Goal: Information Seeking & Learning: Learn about a topic

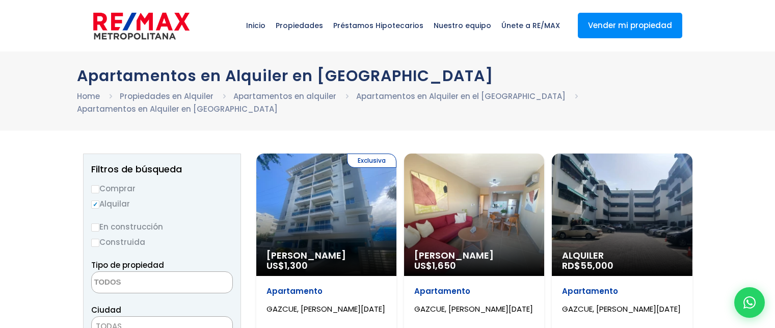
select select
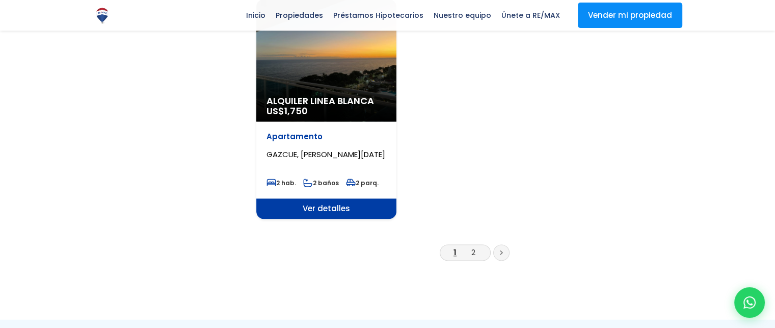
scroll to position [1376, 0]
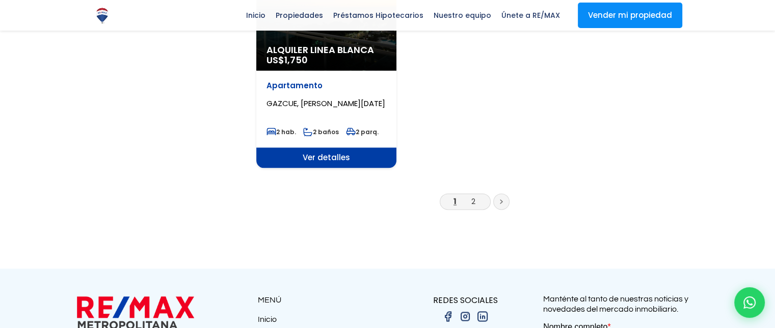
click at [499, 193] on link at bounding box center [501, 201] width 16 height 16
click at [470, 195] on li "2" at bounding box center [473, 201] width 16 height 13
click at [474, 196] on link "2" at bounding box center [474, 201] width 4 height 11
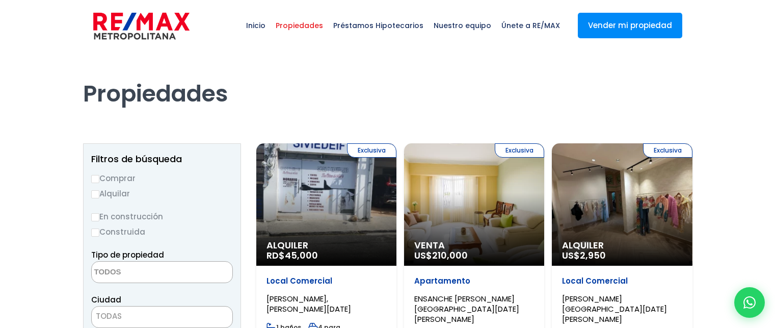
select select
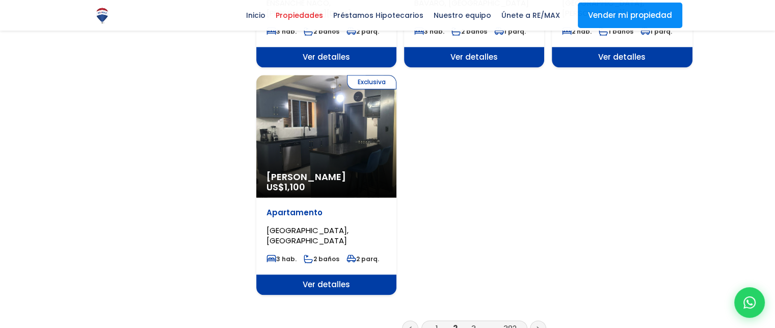
scroll to position [1274, 0]
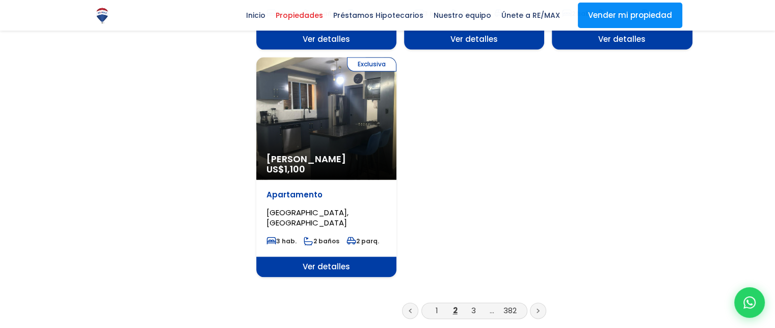
click at [535, 308] on link at bounding box center [538, 310] width 16 height 16
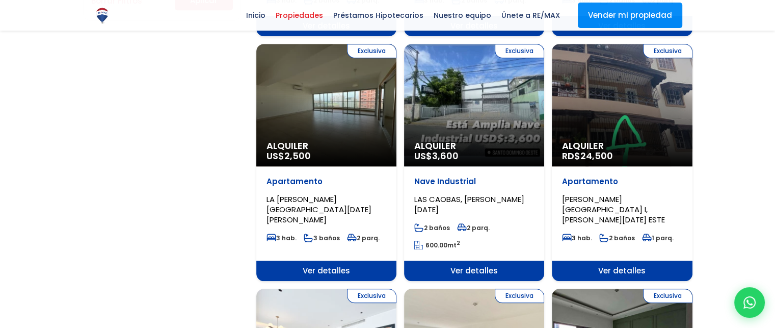
scroll to position [732, 0]
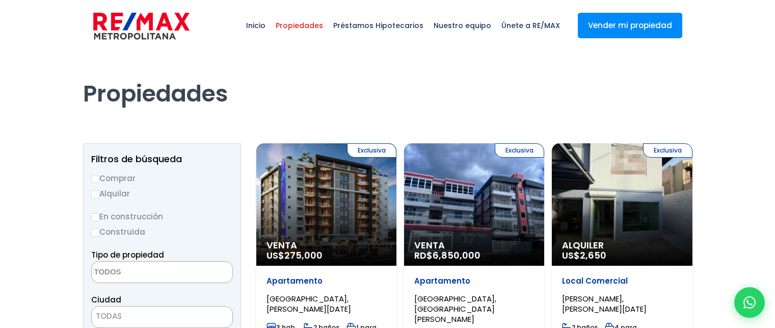
select select
click at [149, 18] on img at bounding box center [141, 26] width 96 height 31
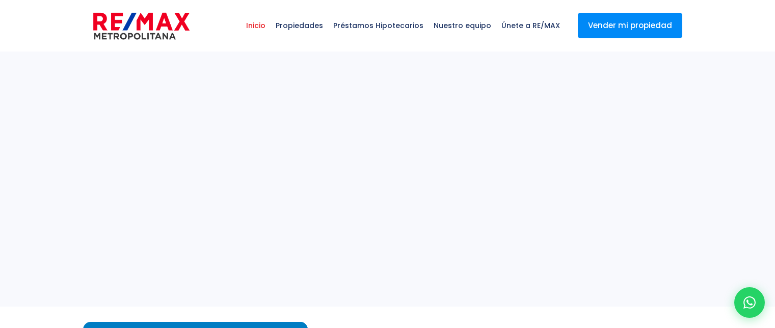
select select
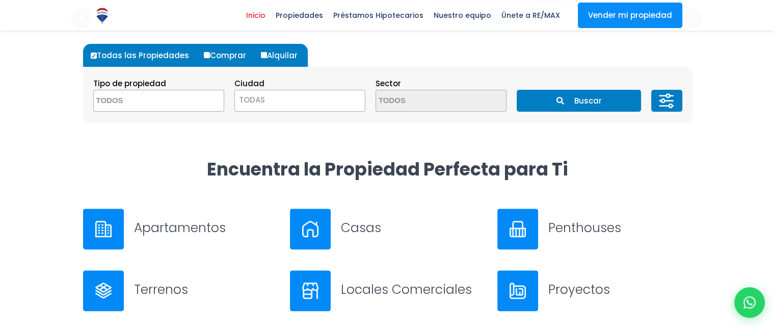
scroll to position [255, 0]
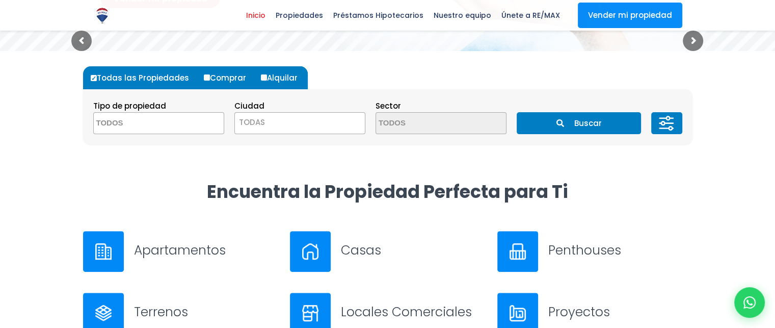
click at [92, 246] on div at bounding box center [103, 251] width 41 height 41
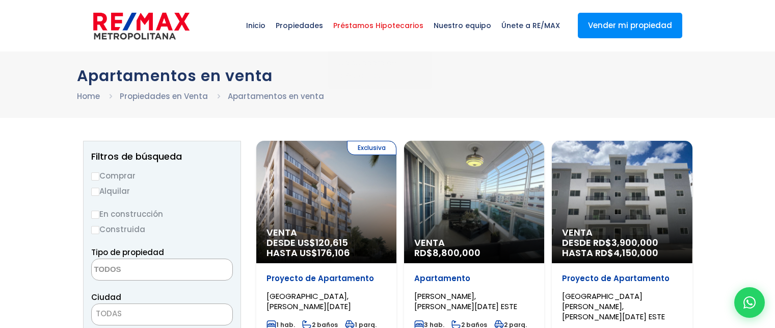
select select
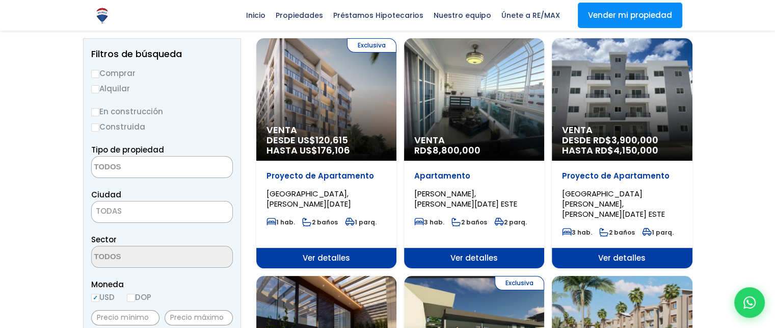
click at [92, 86] on input "Alquilar" at bounding box center [95, 89] width 8 height 8
radio input "true"
click at [127, 162] on textarea "Search" at bounding box center [141, 167] width 99 height 22
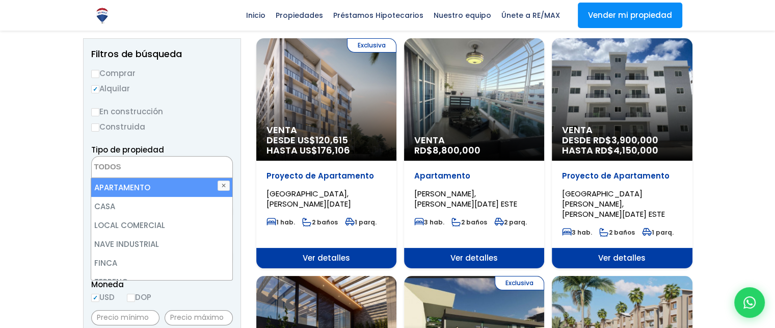
click at [122, 193] on li "APARTAMENTO" at bounding box center [161, 187] width 141 height 19
select select "apartment"
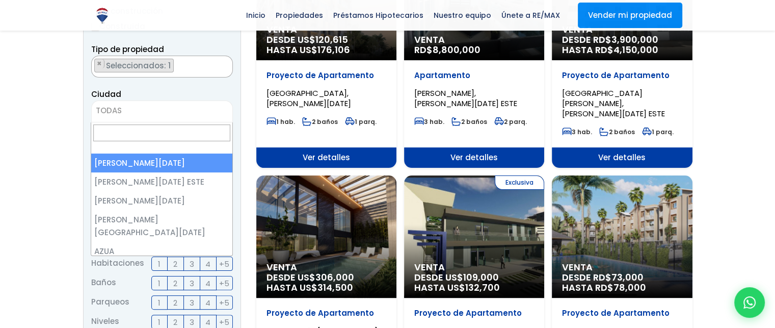
click at [116, 103] on span "TODAS" at bounding box center [162, 110] width 141 height 14
select select "1"
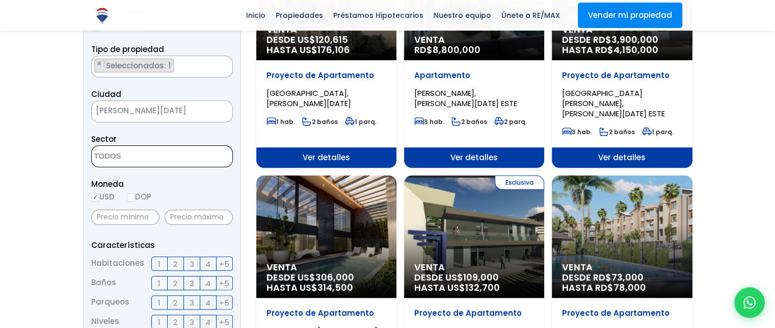
click at [127, 151] on textarea "Search" at bounding box center [141, 157] width 99 height 22
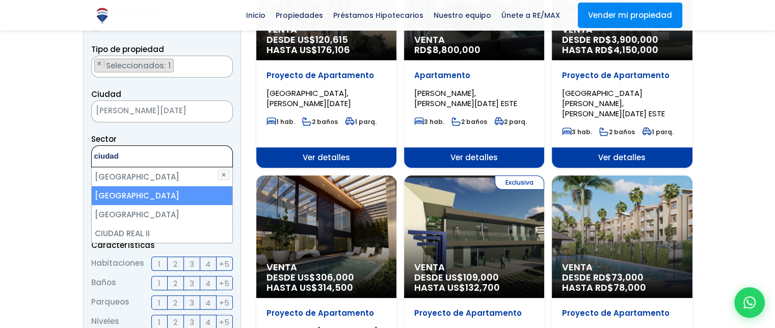
type textarea "ciudad"
click at [136, 199] on li "[GEOGRAPHIC_DATA]" at bounding box center [162, 195] width 141 height 19
select select "211"
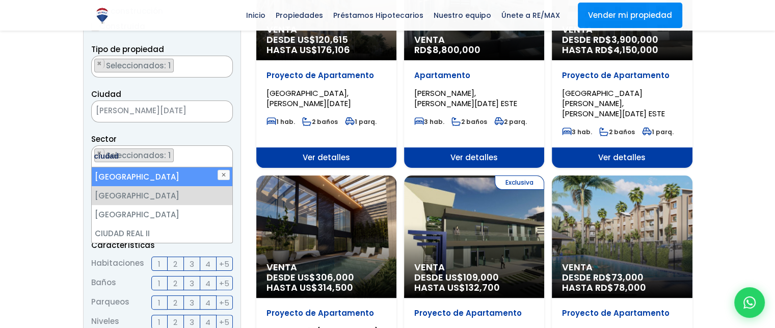
click at [196, 154] on ul "× Seleccionados: 1" at bounding box center [156, 157] width 128 height 22
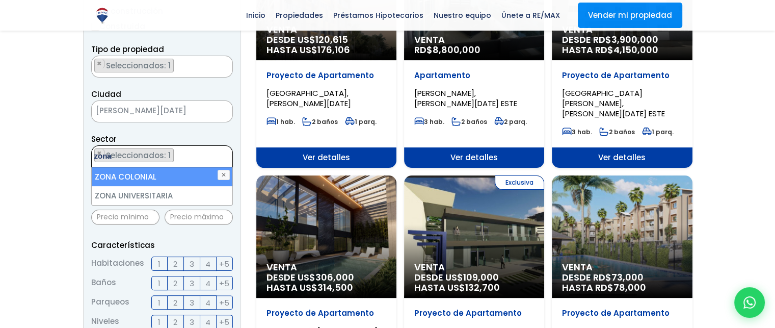
type textarea "zona"
click at [164, 179] on li "ZONA COLONIAL" at bounding box center [162, 176] width 141 height 19
click at [200, 154] on ul "× Seleccionados: 2 × Seleccionados: 2" at bounding box center [156, 157] width 128 height 22
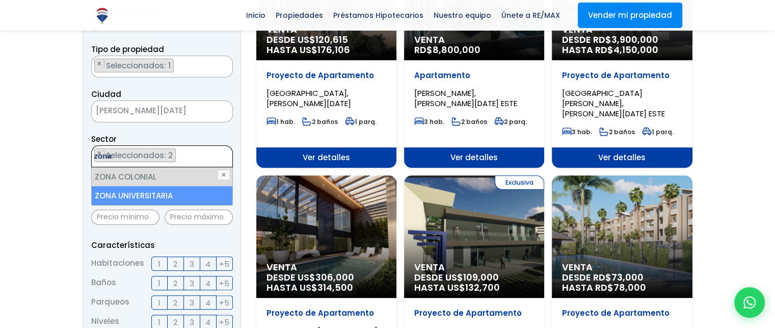
type textarea "zona"
click at [166, 195] on li "ZONA UNIVERSITARIA" at bounding box center [162, 195] width 141 height 19
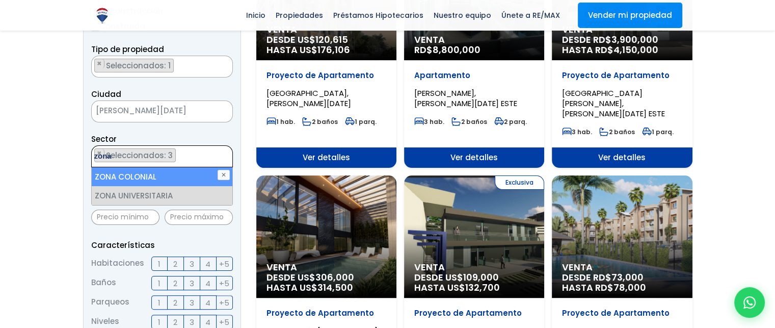
click at [200, 154] on ul "× Seleccionados: 3 × Seleccionados: 3 × Seleccionados: 3" at bounding box center [156, 157] width 128 height 22
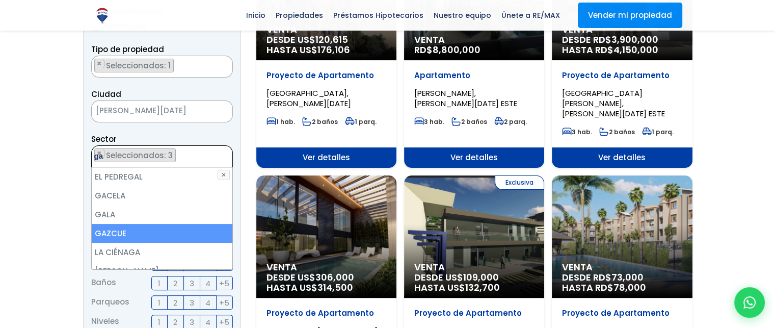
type textarea "ga"
click at [133, 231] on li "GAZCUE" at bounding box center [162, 233] width 141 height 19
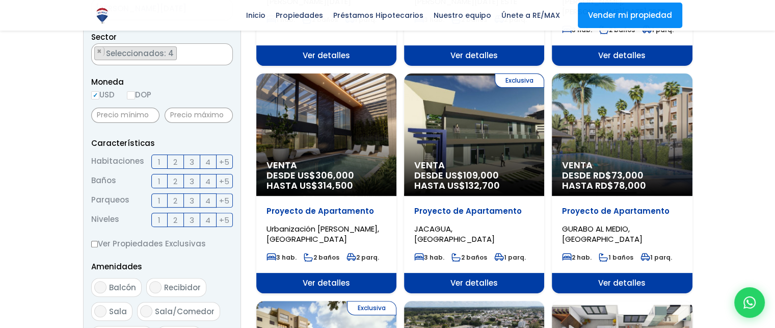
click at [130, 95] on input "DOP" at bounding box center [131, 95] width 8 height 8
radio input "true"
click at [124, 112] on input "text" at bounding box center [125, 115] width 68 height 15
type input "20,000"
click at [188, 112] on input "text" at bounding box center [199, 115] width 68 height 15
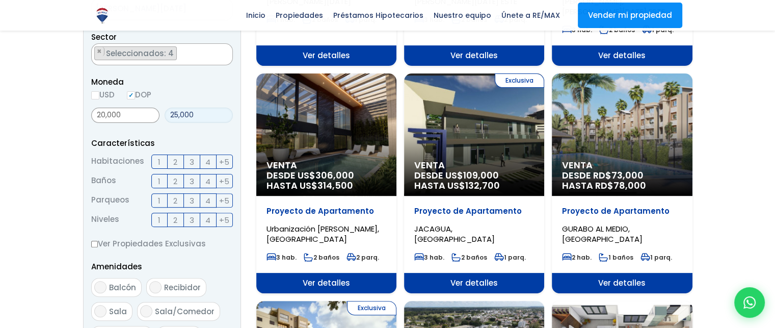
type input "25,000"
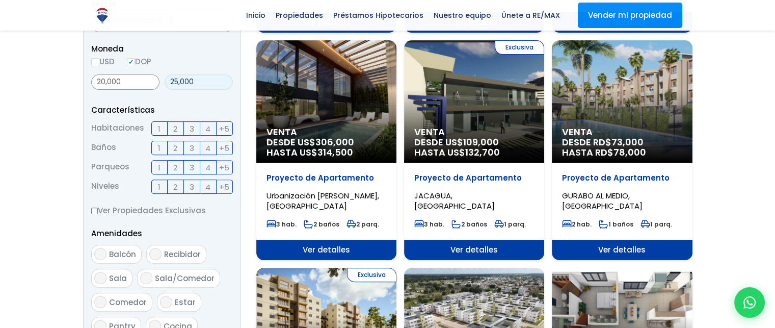
scroll to position [355, 0]
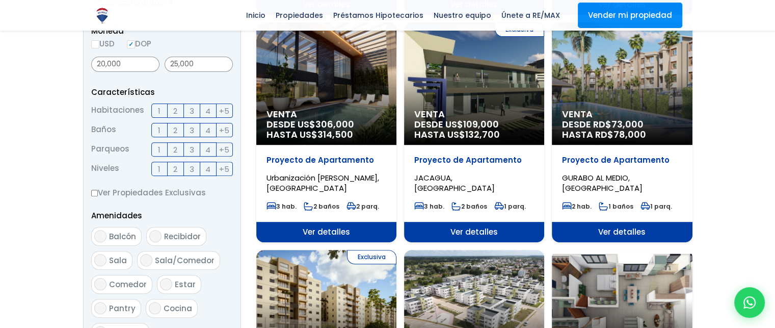
click at [173, 111] on span "2" at bounding box center [175, 111] width 4 height 13
click at [0, 0] on input "2" at bounding box center [0, 0] width 0 height 0
click at [155, 128] on label "1" at bounding box center [159, 130] width 16 height 14
click at [0, 0] on input "1" at bounding box center [0, 0] width 0 height 0
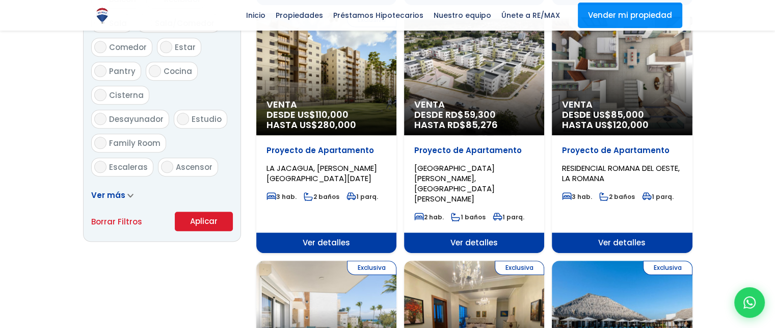
scroll to position [610, 0]
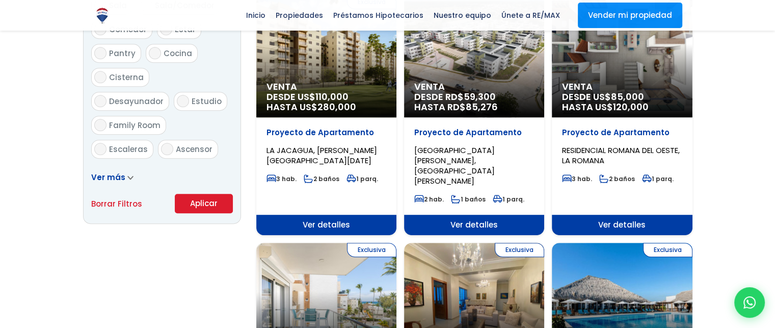
click at [182, 203] on button "Aplicar" at bounding box center [204, 203] width 58 height 19
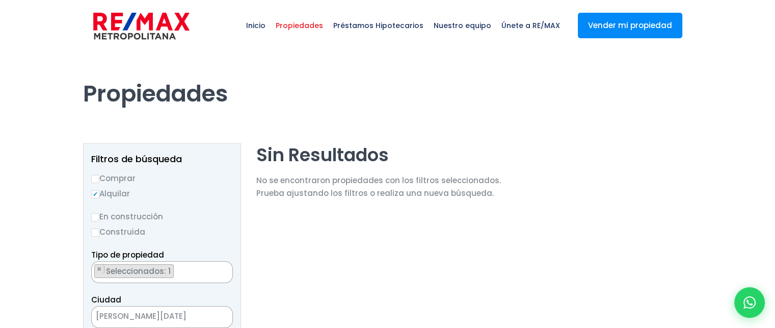
select select "211"
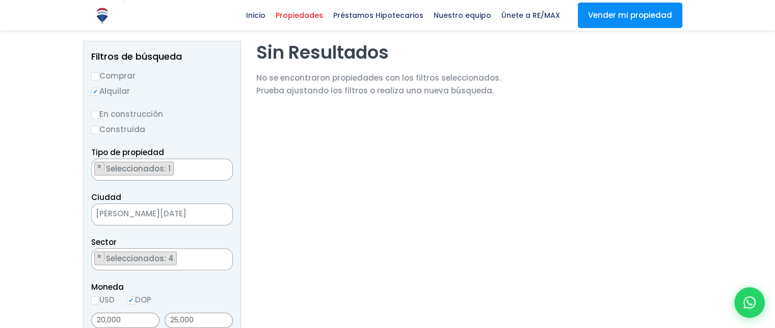
scroll to position [204, 0]
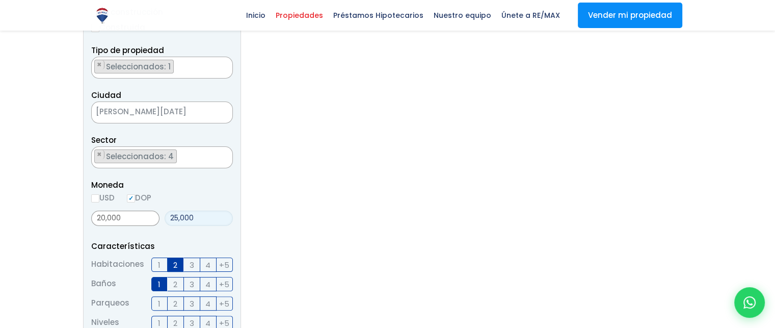
click at [177, 216] on input "25,000" at bounding box center [199, 218] width 68 height 15
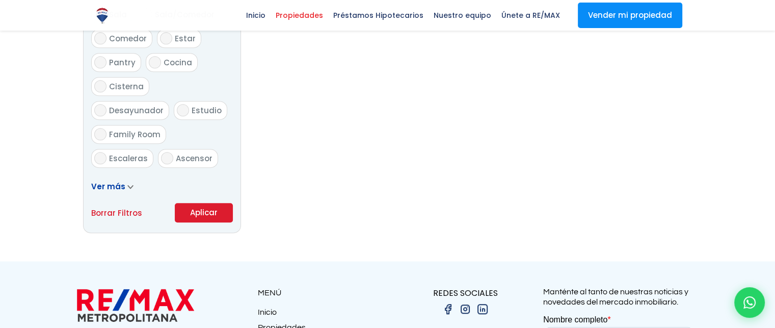
scroll to position [720, 0]
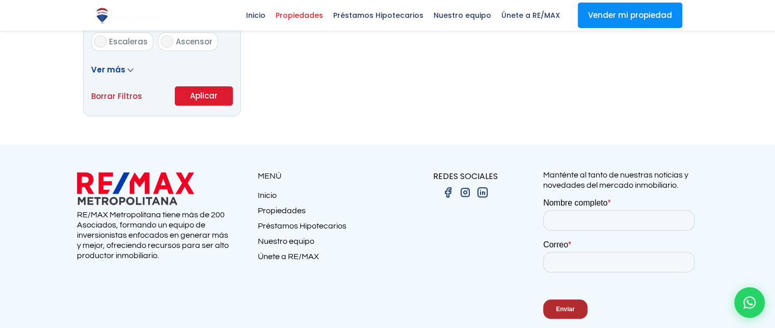
type input "30,000"
click at [210, 99] on button "Aplicar" at bounding box center [204, 95] width 58 height 19
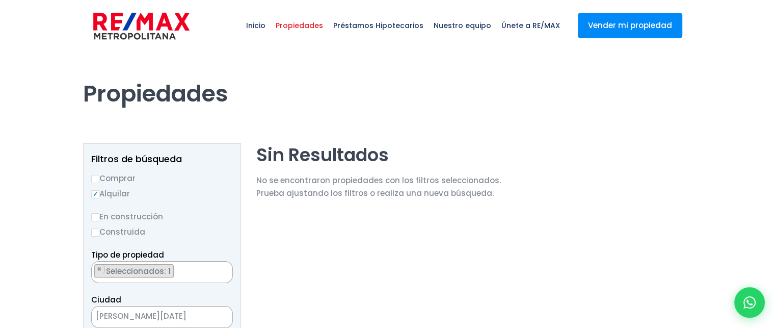
select select "211"
